Goal: Task Accomplishment & Management: Complete application form

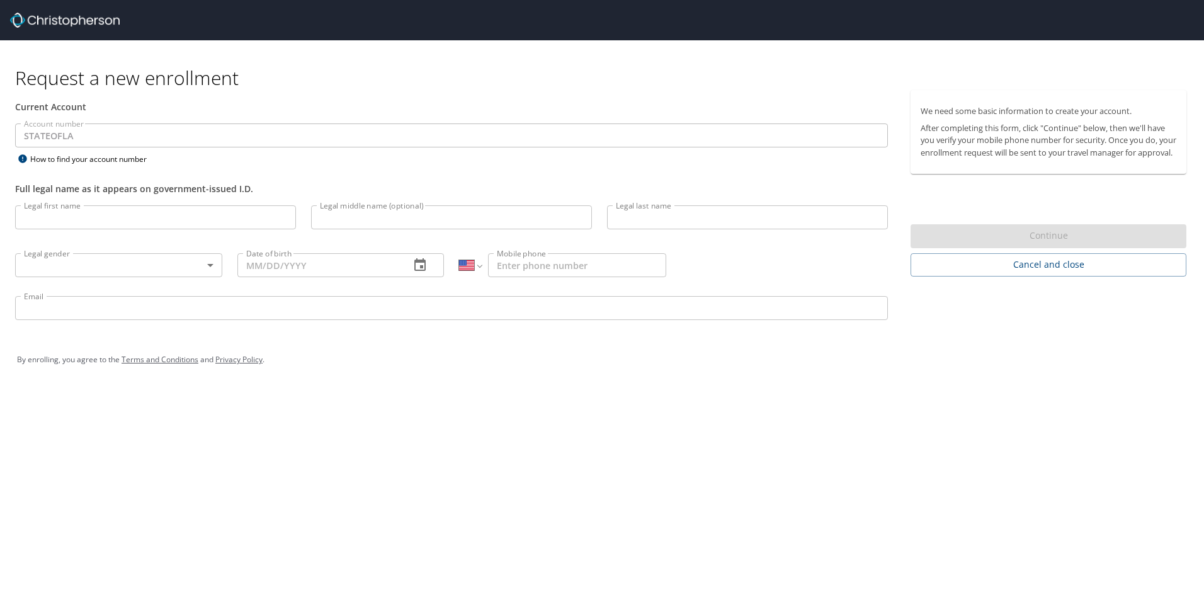
select select "US"
click at [84, 218] on input "Legal first name" at bounding box center [155, 217] width 281 height 24
type input "[PERSON_NAME]"
type input "[PHONE_NUMBER]"
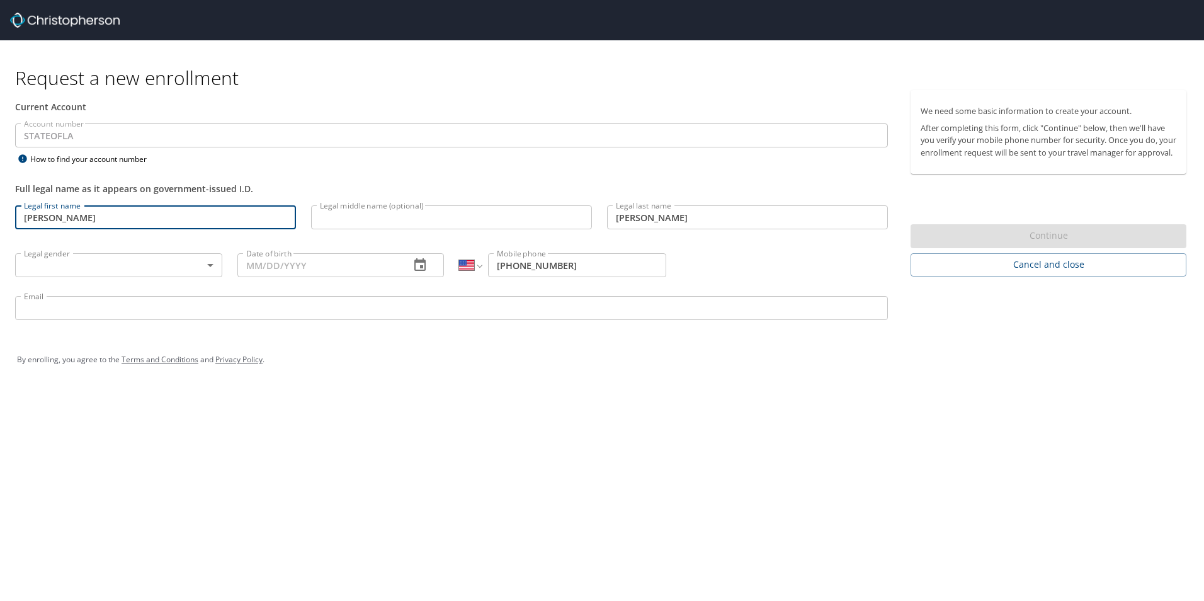
type input "[PERSON_NAME][EMAIL_ADDRESS][PERSON_NAME][DOMAIN_NAME]"
click at [118, 266] on body "Request a new enrollment Current Account Account number STATEOFLA Account numbe…" at bounding box center [602, 300] width 1204 height 601
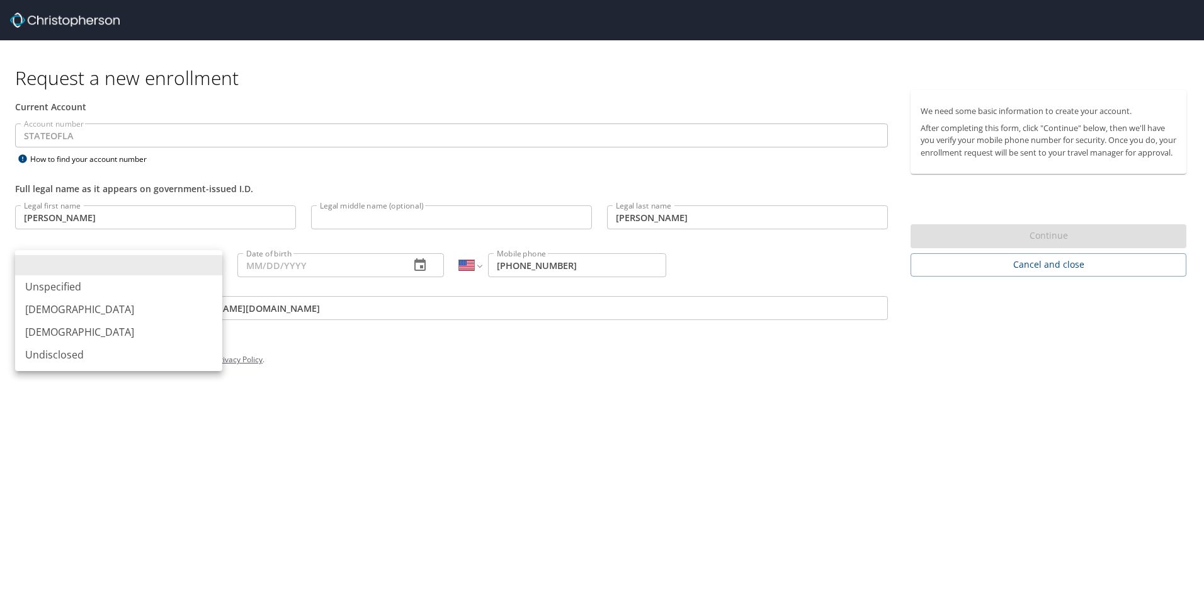
click at [92, 312] on li "[DEMOGRAPHIC_DATA]" at bounding box center [118, 309] width 207 height 23
type input "[DEMOGRAPHIC_DATA]"
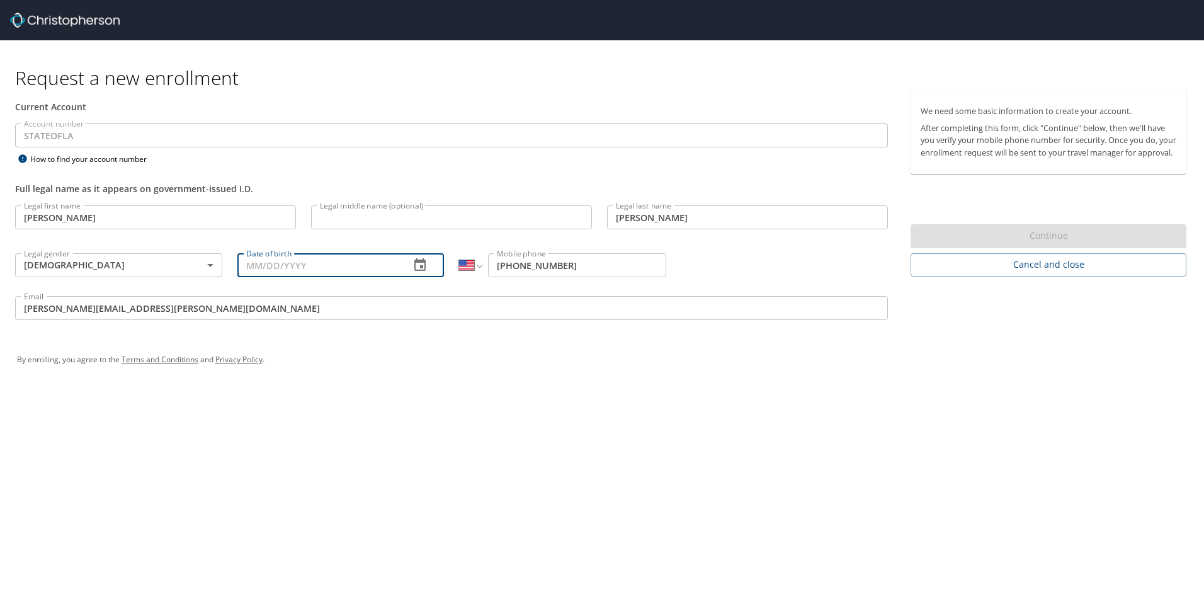
click at [293, 261] on input "Date of birth" at bounding box center [318, 265] width 163 height 24
type input "[DATE]"
click at [982, 319] on div "We need some basic information to create your account. After completing this fo…" at bounding box center [1053, 210] width 301 height 241
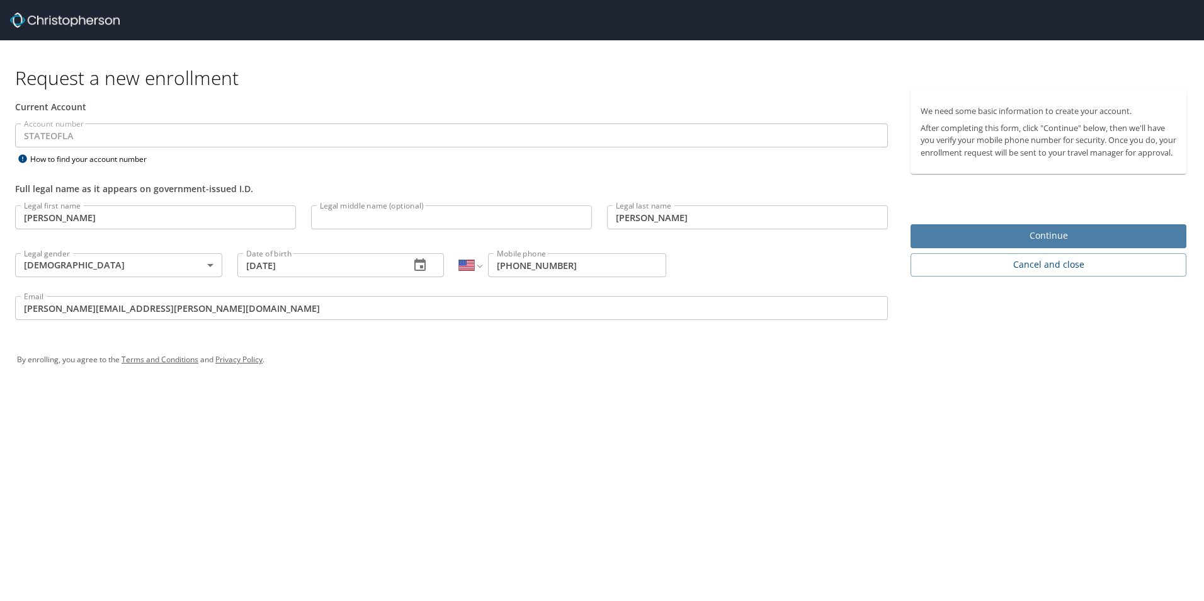
click at [1028, 244] on span "Continue" at bounding box center [1048, 236] width 256 height 16
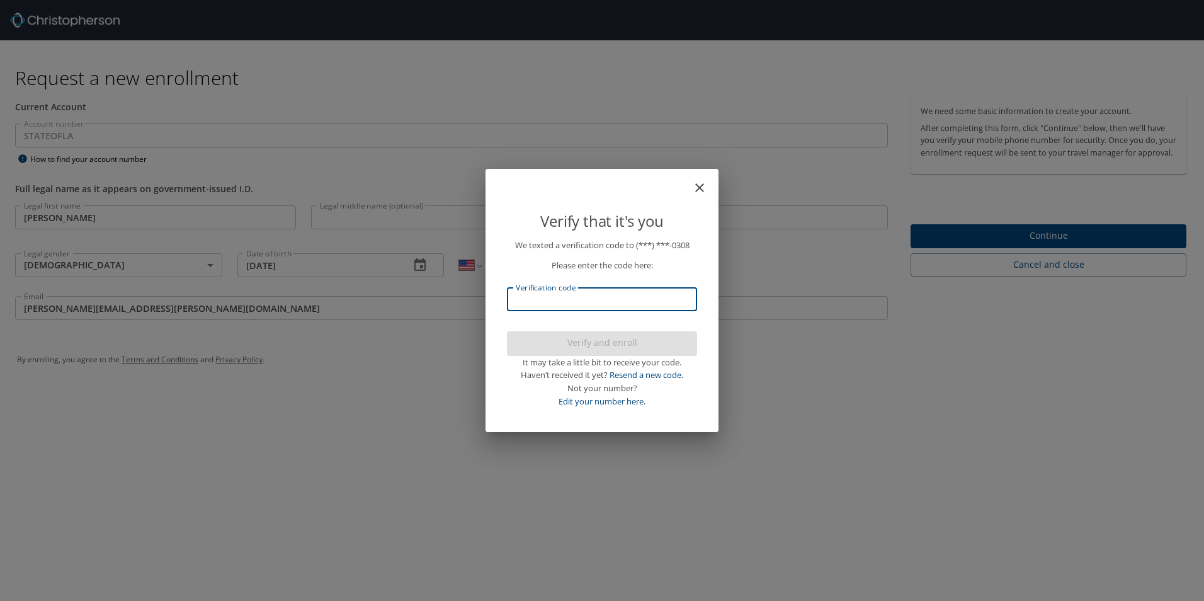
click at [635, 303] on input "Verification code" at bounding box center [602, 299] width 190 height 24
type input "683833"
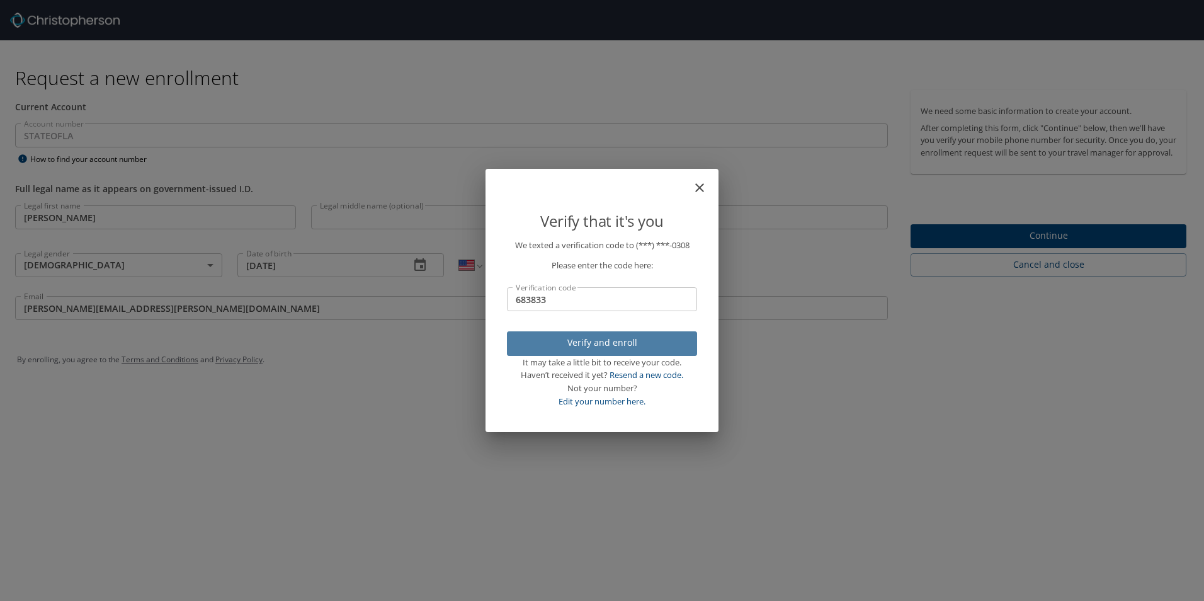
click at [604, 336] on span "Verify and enroll" at bounding box center [602, 343] width 170 height 16
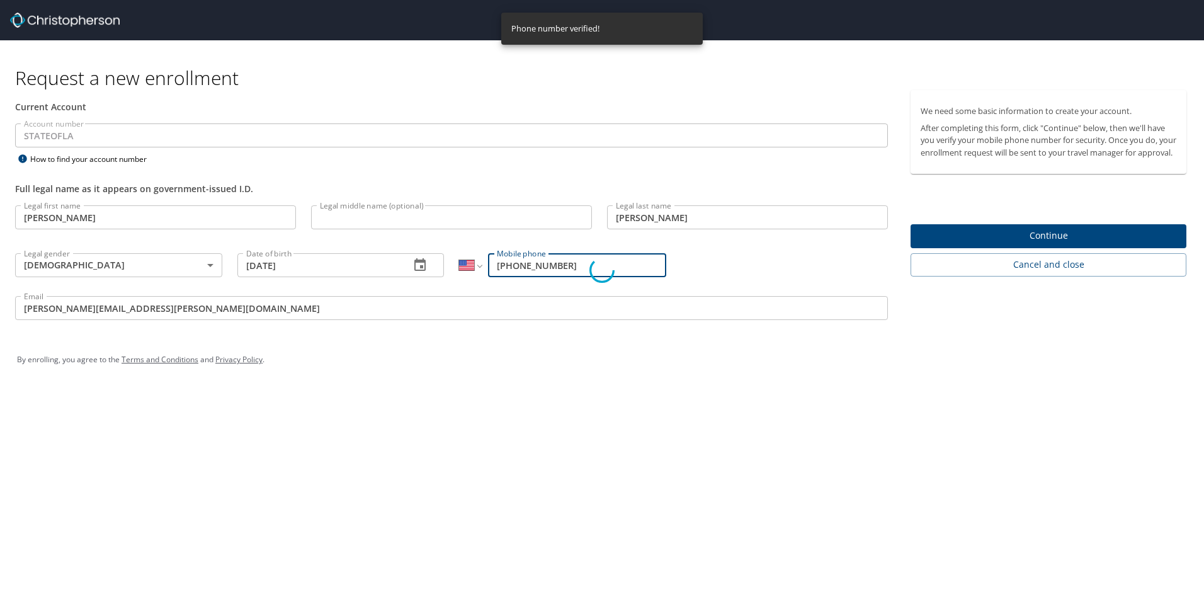
click at [983, 251] on div "Verify that it's you We texted a verification code to (***) ***- 0308 Please en…" at bounding box center [602, 300] width 1204 height 601
click at [581, 248] on p "We texted a verification code to (***) ***- 0308" at bounding box center [602, 245] width 190 height 13
click at [582, 248] on p "We texted a verification code to (***) ***- 0308" at bounding box center [602, 245] width 190 height 13
click at [582, 254] on div "Please enter the code here:" at bounding box center [602, 261] width 190 height 21
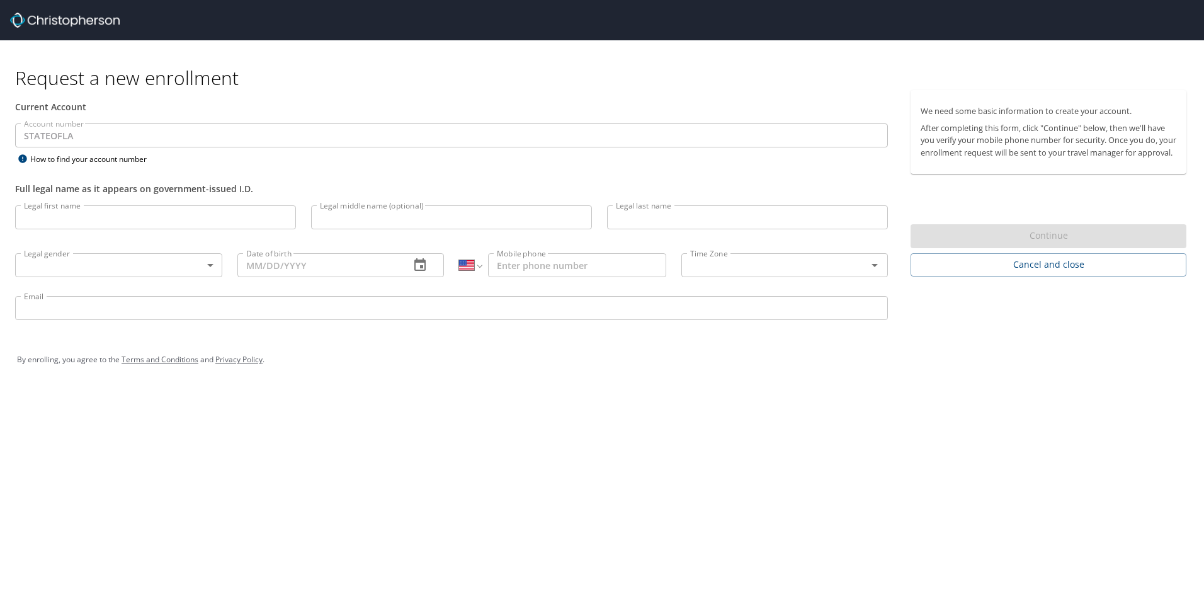
select select "US"
click at [177, 218] on input "Legal first name" at bounding box center [155, 217] width 281 height 24
type input "[PERSON_NAME]"
type input "[DATE]"
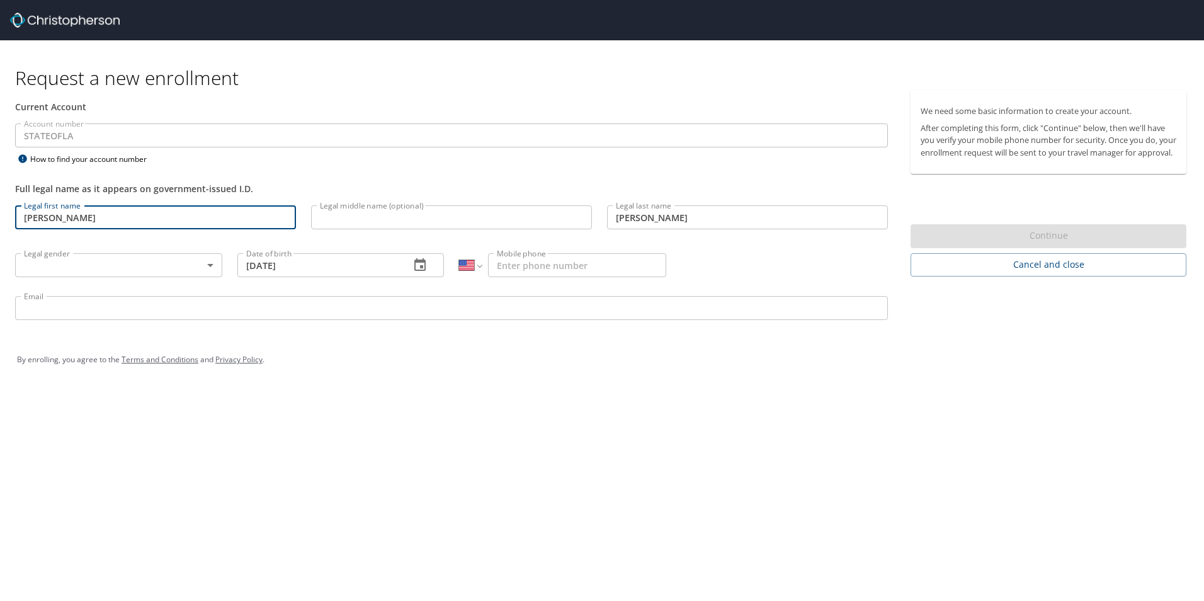
type input "[PHONE_NUMBER]"
type input "[PERSON_NAME][EMAIL_ADDRESS][PERSON_NAME][DOMAIN_NAME]"
click at [152, 274] on body "Request a new enrollment Current Account Account number STATEOFLA Account numbe…" at bounding box center [602, 300] width 1204 height 601
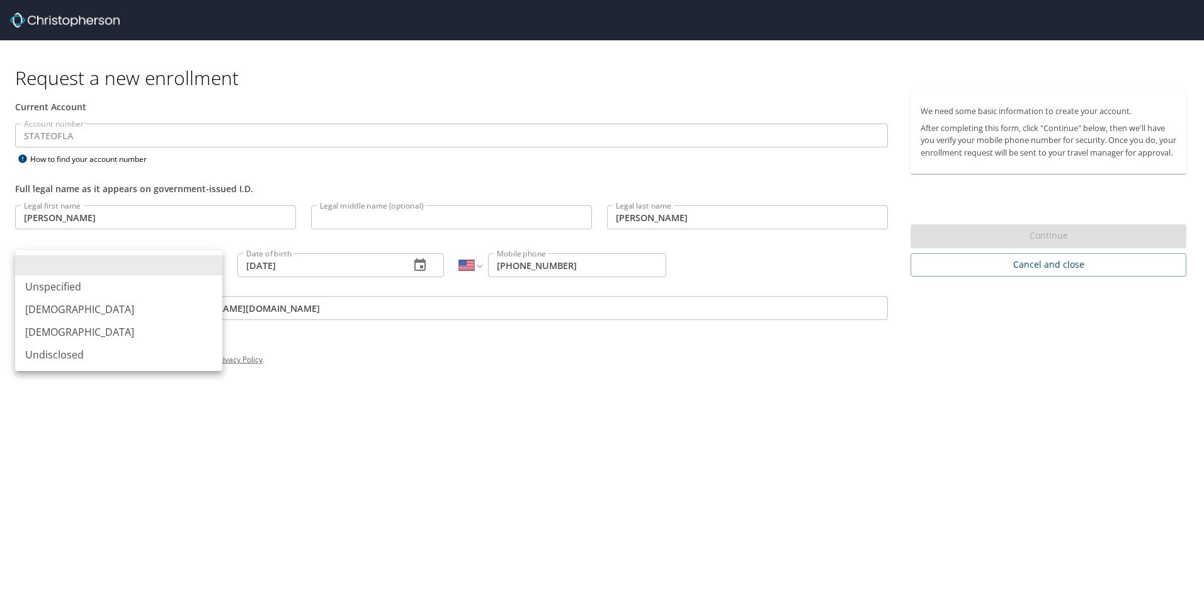
click at [142, 312] on li "[DEMOGRAPHIC_DATA]" at bounding box center [118, 309] width 207 height 23
type input "[DEMOGRAPHIC_DATA]"
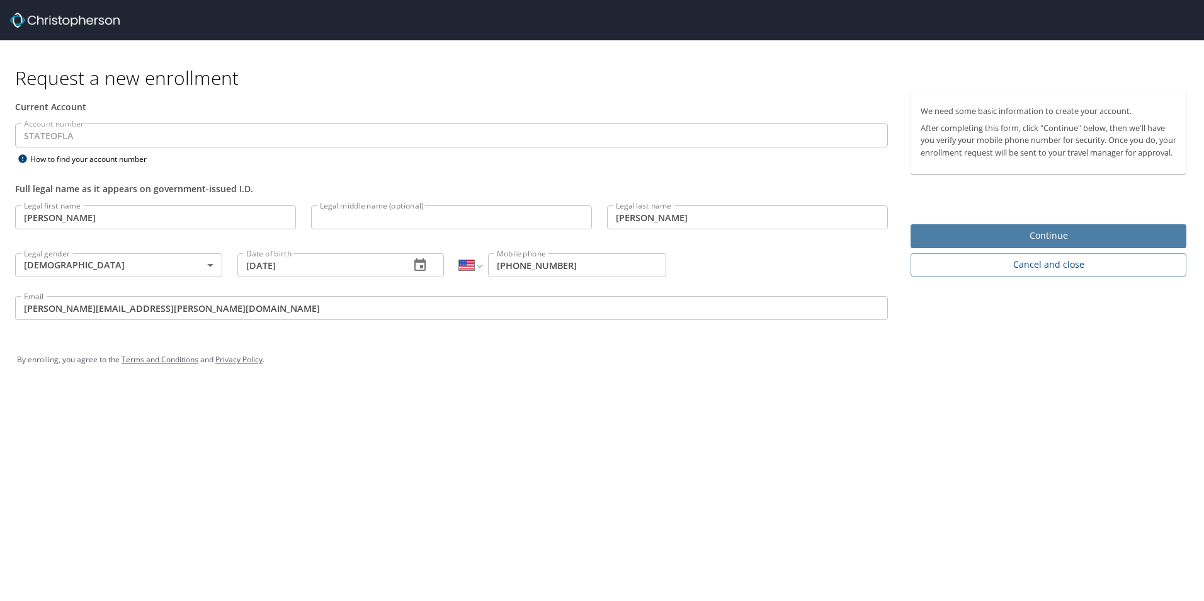
click at [1047, 241] on span "Continue" at bounding box center [1048, 236] width 256 height 16
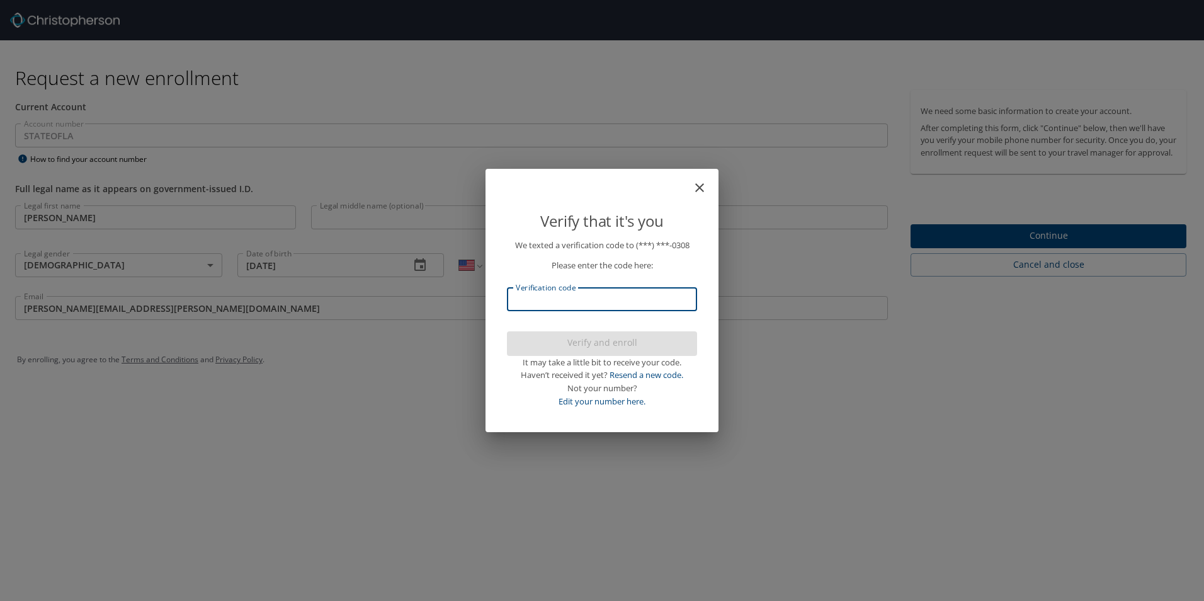
click at [611, 297] on input "Verification code" at bounding box center [602, 299] width 190 height 24
type input "155728"
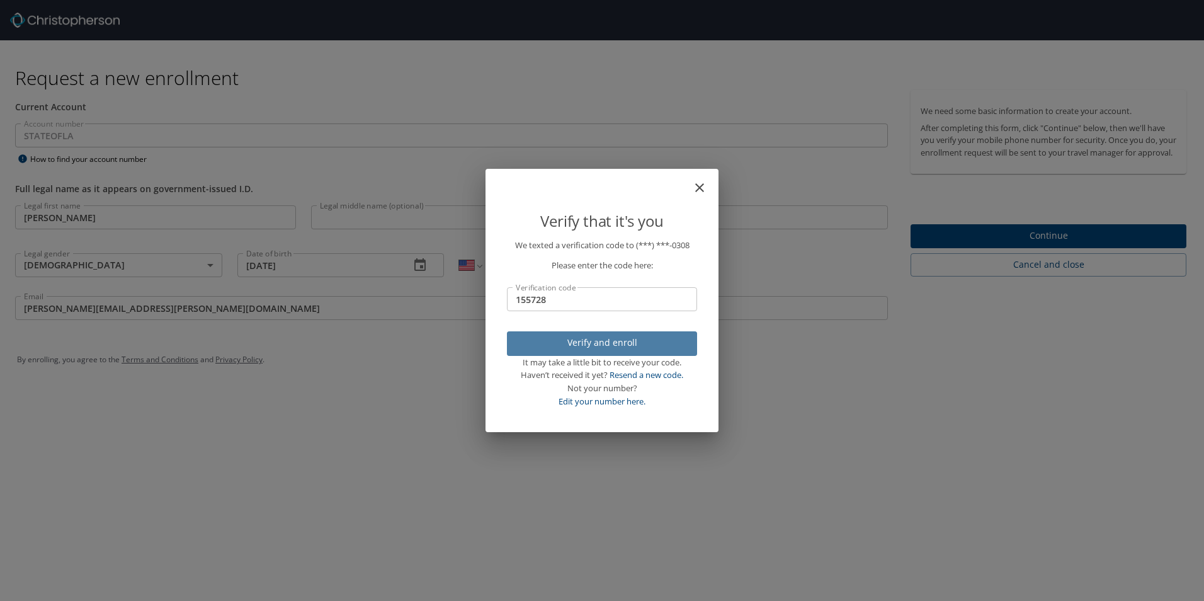
click at [610, 340] on span "Verify and enroll" at bounding box center [602, 343] width 170 height 16
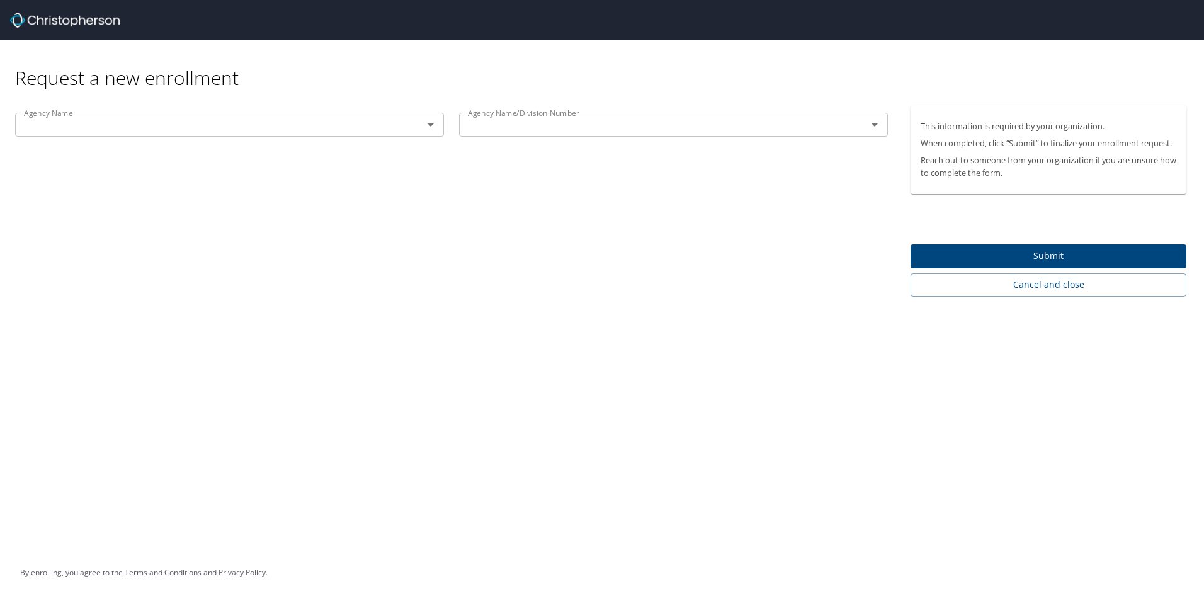
click at [105, 144] on div "Agency Name Agency Name" at bounding box center [230, 126] width 444 height 42
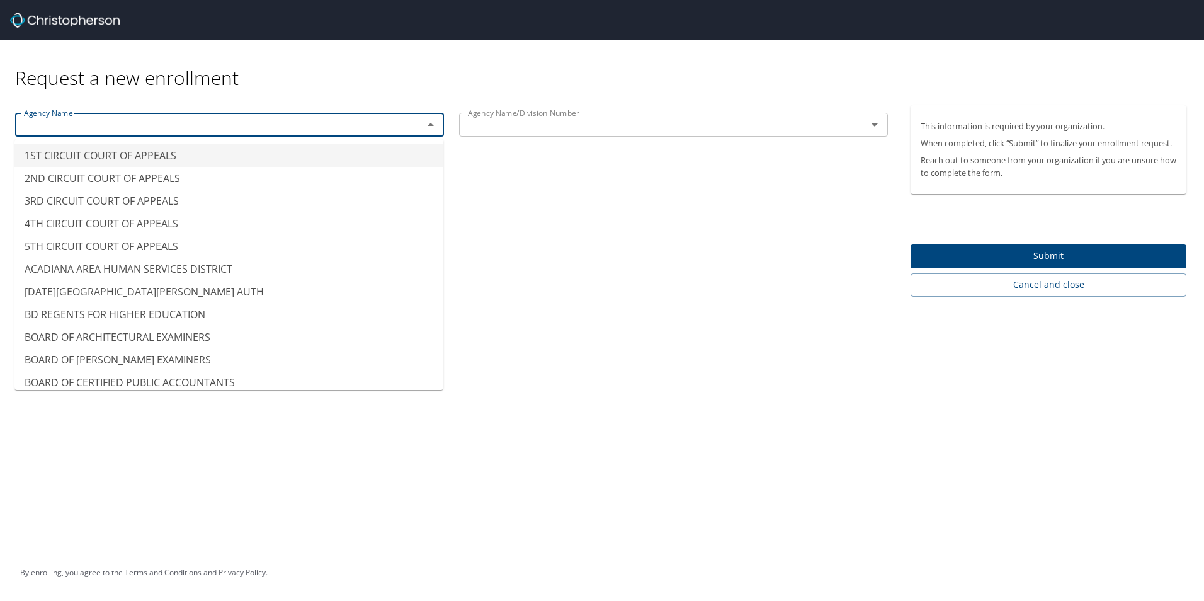
click at [106, 130] on input "text" at bounding box center [211, 124] width 384 height 16
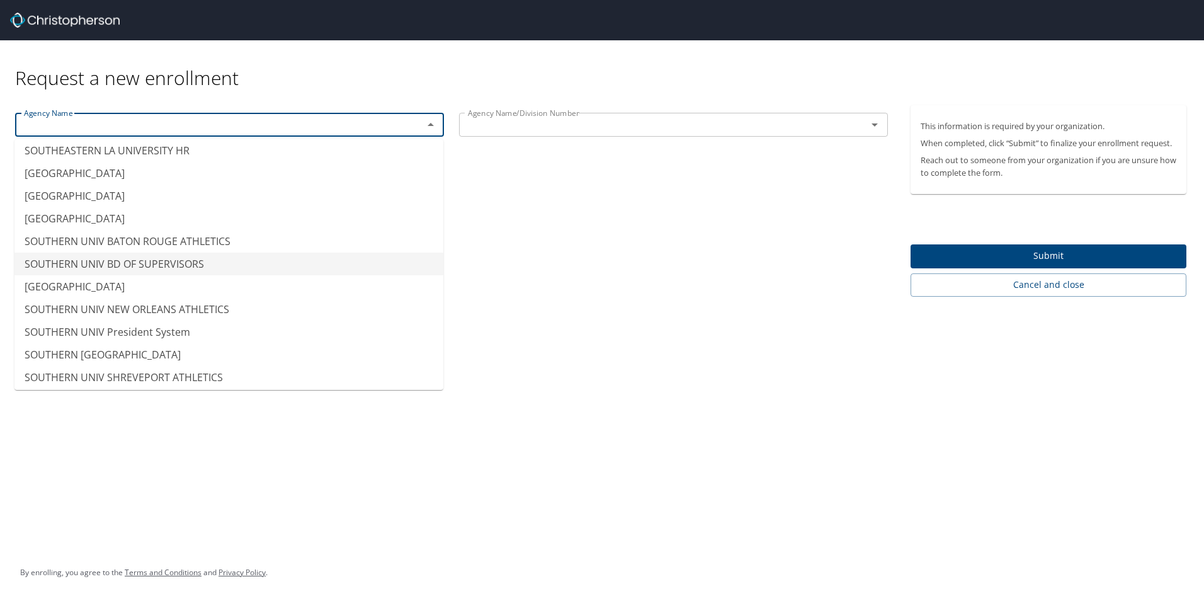
scroll to position [9507, 0]
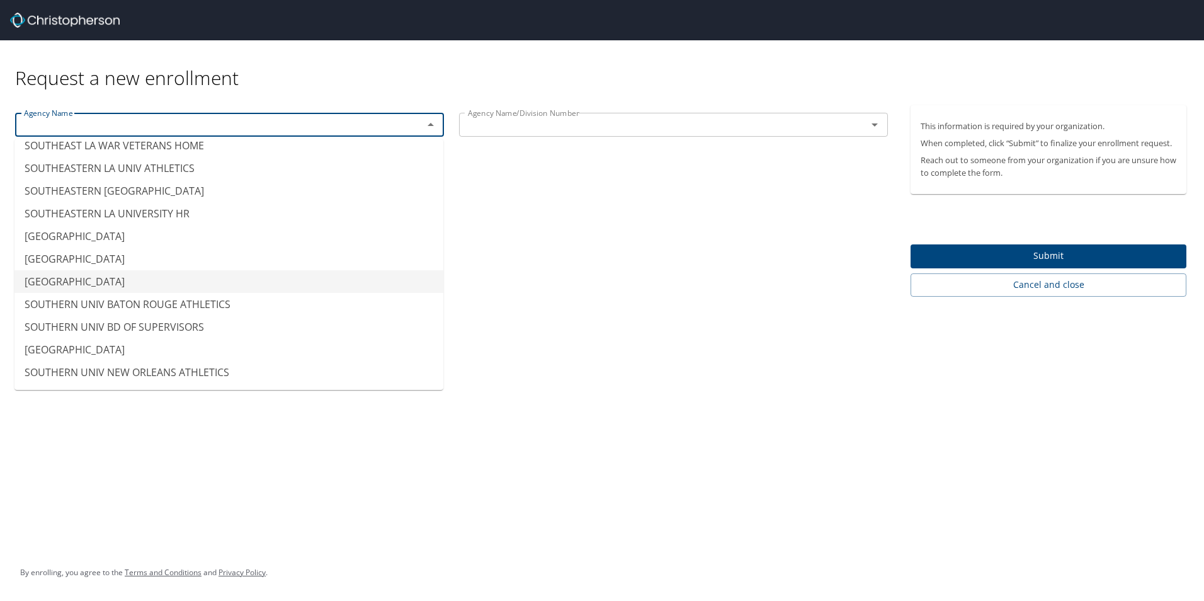
click at [160, 286] on li "[GEOGRAPHIC_DATA]" at bounding box center [228, 281] width 429 height 23
type input "[GEOGRAPHIC_DATA]"
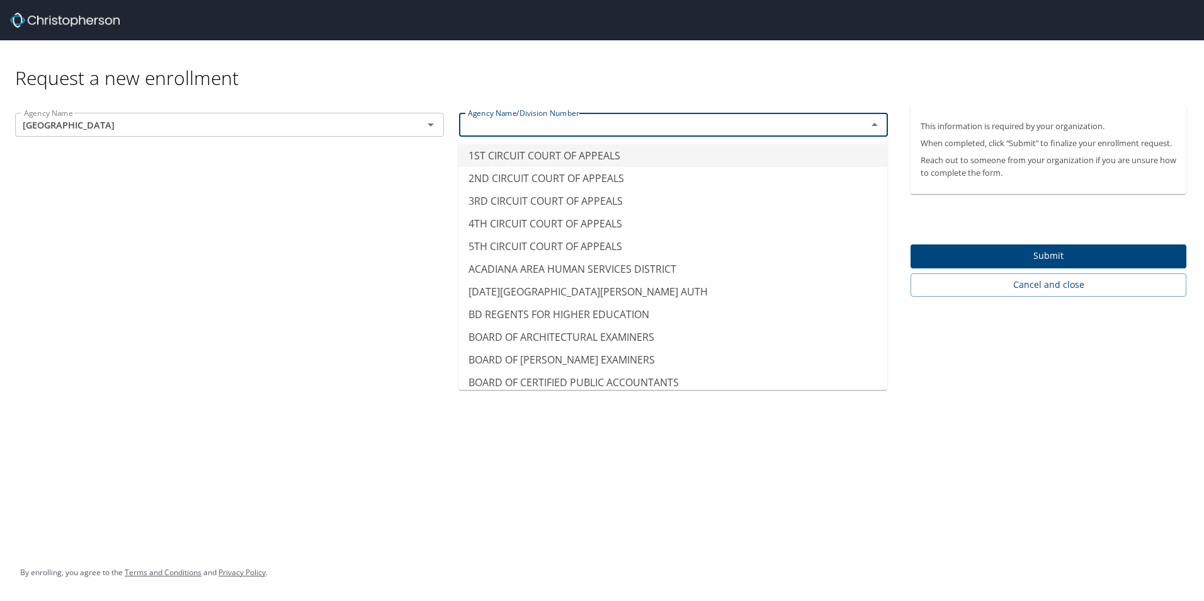
click at [560, 127] on input "text" at bounding box center [655, 124] width 384 height 16
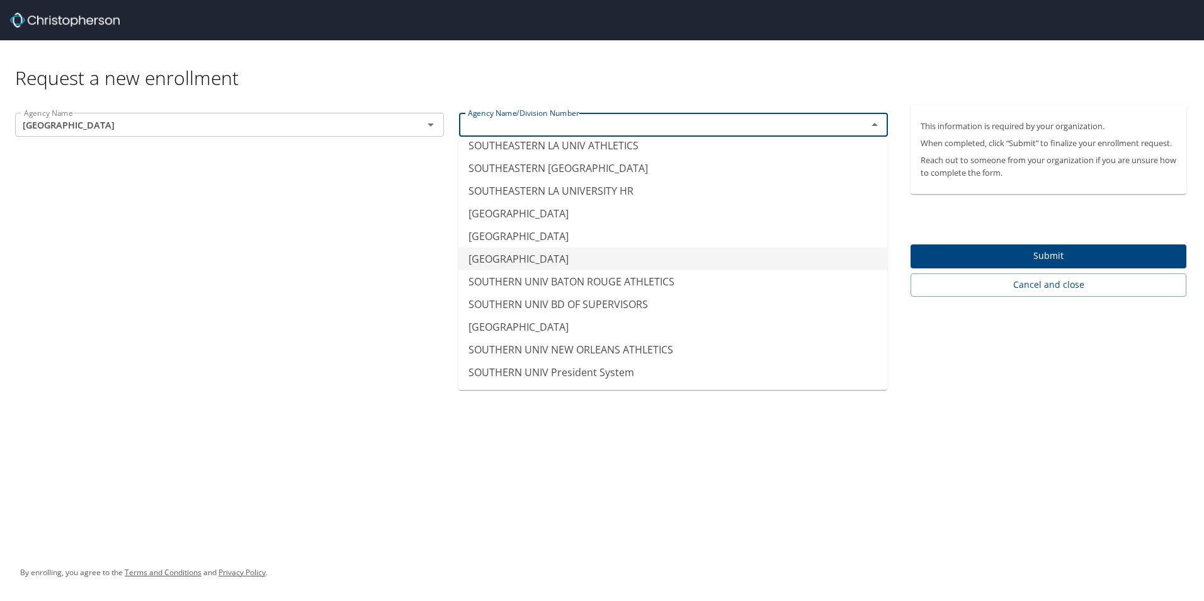
click at [557, 262] on li "[GEOGRAPHIC_DATA]" at bounding box center [672, 258] width 429 height 23
type input "[GEOGRAPHIC_DATA]"
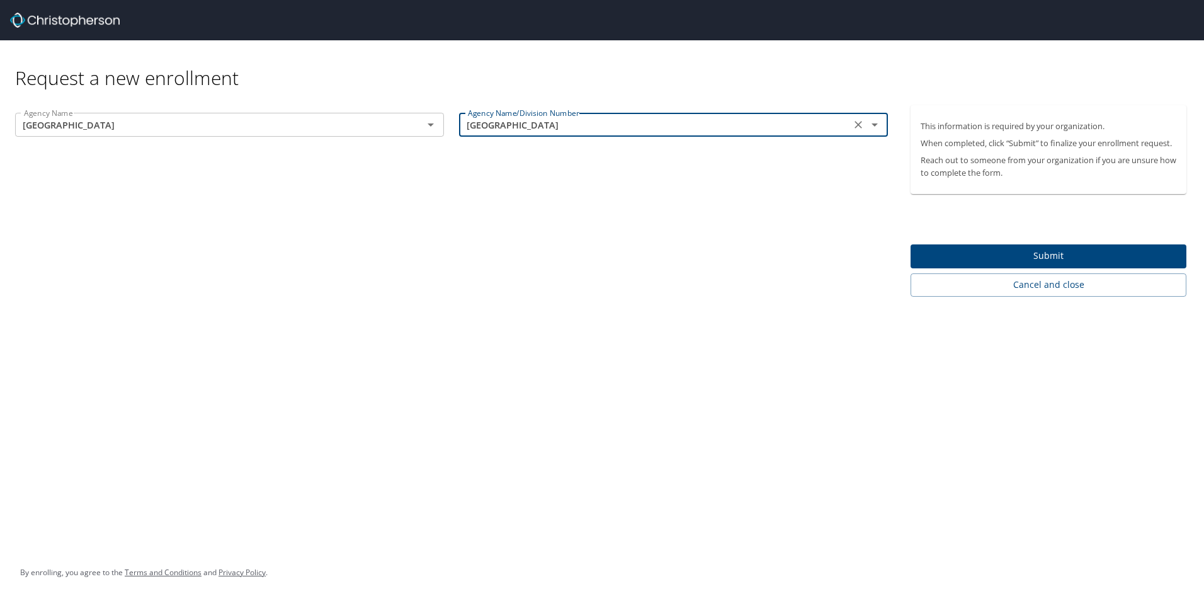
click at [1035, 266] on button "Submit" at bounding box center [1048, 256] width 276 height 25
